Goal: Check status: Check status

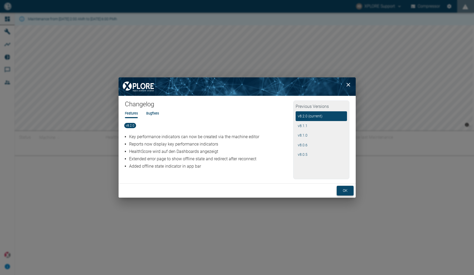
click at [347, 192] on button "ok" at bounding box center [345, 191] width 17 height 10
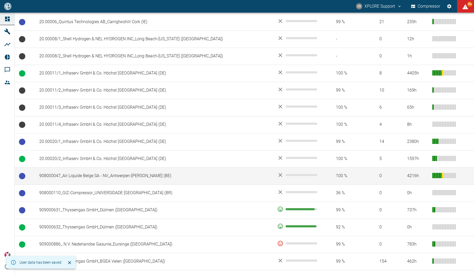
scroll to position [339, 0]
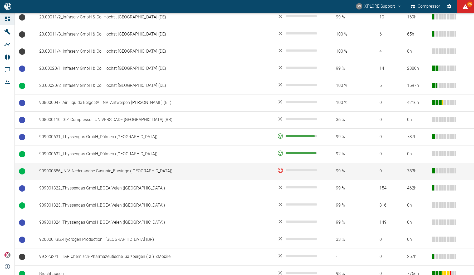
click at [173, 171] on td "909000886_ N.V. Nederlandse Gasunie_Eursinge ([GEOGRAPHIC_DATA])" at bounding box center [154, 171] width 238 height 17
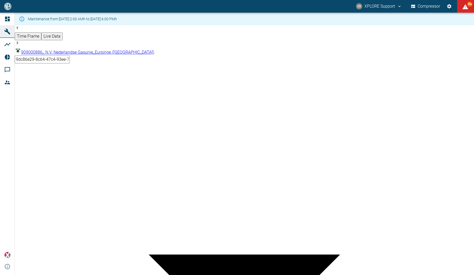
type input "2min"
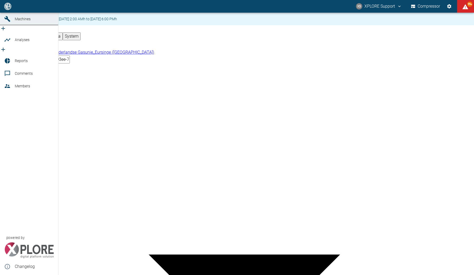
click at [9, 9] on icon at bounding box center [7, 6] width 5 height 5
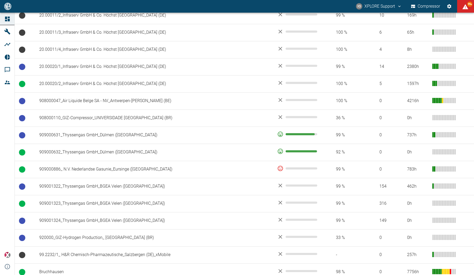
scroll to position [342, 0]
